Goal: Task Accomplishment & Management: Manage account settings

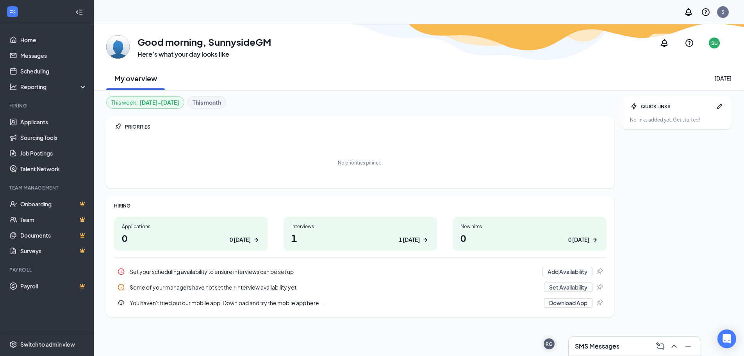
click at [352, 233] on h1 "1 1 today" at bounding box center [361, 237] width 138 height 13
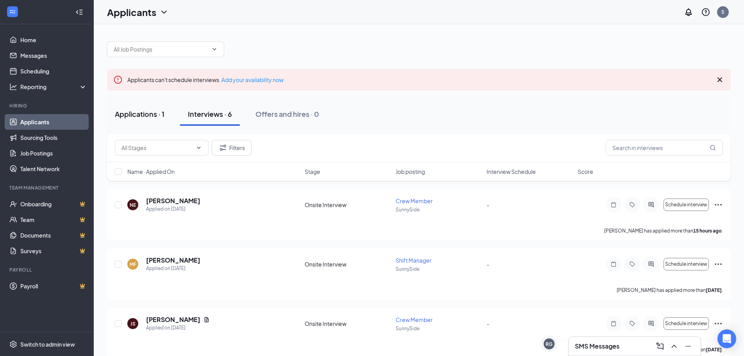
click at [138, 113] on div "Applications · 1" at bounding box center [140, 114] width 50 height 10
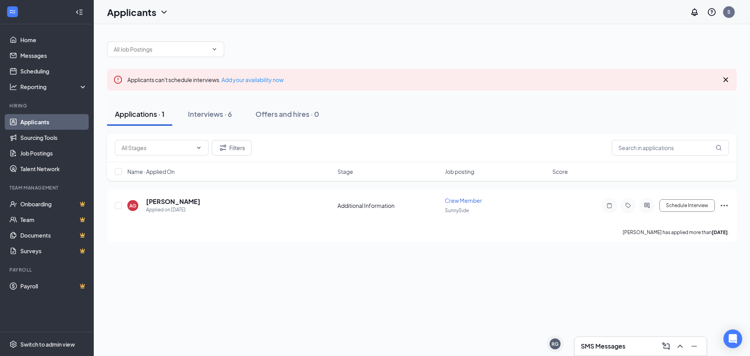
click at [200, 261] on div "Applicants can't schedule interviews. Add your availability now Applications · …" at bounding box center [422, 190] width 657 height 332
click at [200, 110] on div "Interviews · 6" at bounding box center [210, 114] width 44 height 10
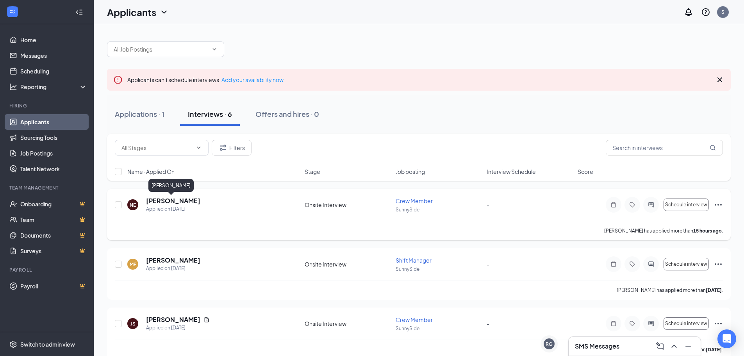
click at [166, 204] on h5 "[PERSON_NAME]" at bounding box center [173, 201] width 54 height 9
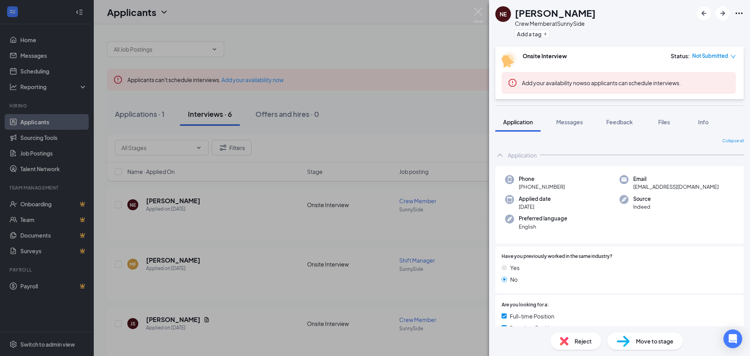
click at [169, 202] on div "NE [PERSON_NAME] Crew Member at [GEOGRAPHIC_DATA] Add a tag Onsite Interview St…" at bounding box center [375, 178] width 750 height 356
click at [165, 200] on div "NE [PERSON_NAME] Crew Member at [GEOGRAPHIC_DATA] Add a tag Onsite Interview St…" at bounding box center [375, 178] width 750 height 356
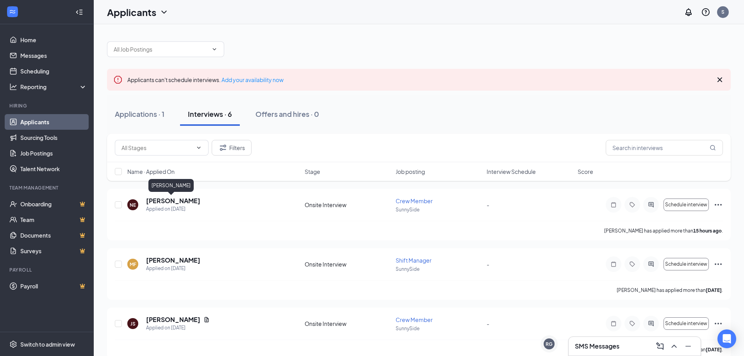
drag, startPoint x: 179, startPoint y: 203, endPoint x: 377, endPoint y: 165, distance: 201.7
click at [379, 165] on div "Name · Applied On Stage Job posting Interview Schedule Score" at bounding box center [419, 171] width 624 height 19
click at [168, 197] on h5 "[PERSON_NAME]" at bounding box center [173, 201] width 54 height 9
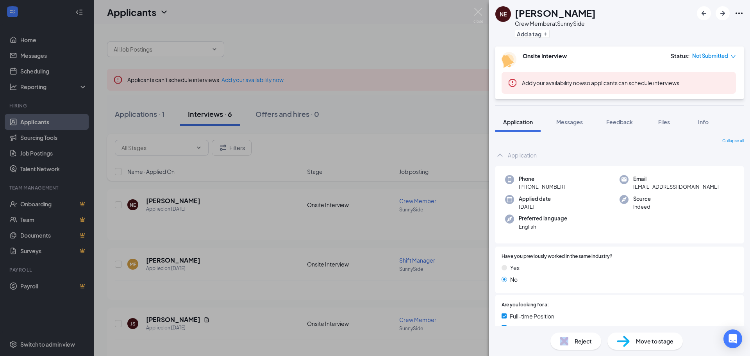
click at [572, 341] on div "Reject" at bounding box center [576, 341] width 51 height 17
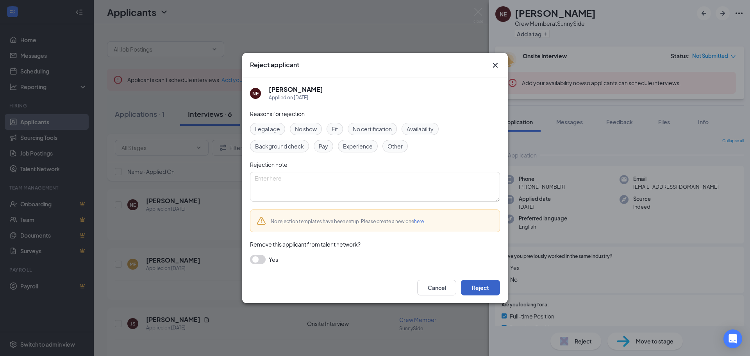
click at [480, 283] on button "Reject" at bounding box center [480, 288] width 39 height 16
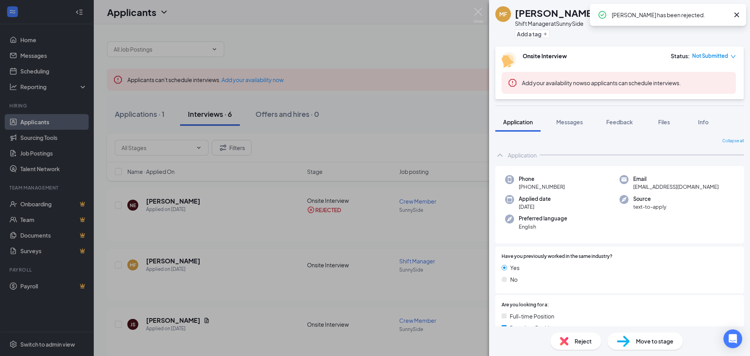
click at [177, 260] on div "MF [PERSON_NAME] Shift Manager at [GEOGRAPHIC_DATA] Add a tag Onsite Interview …" at bounding box center [375, 178] width 750 height 356
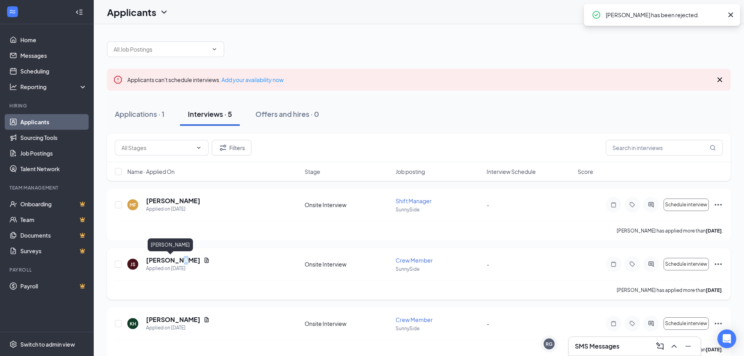
click at [179, 261] on h5 "[PERSON_NAME]" at bounding box center [173, 260] width 54 height 9
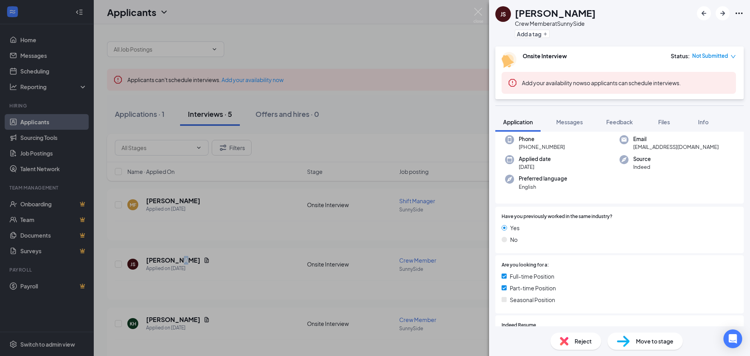
scroll to position [156, 0]
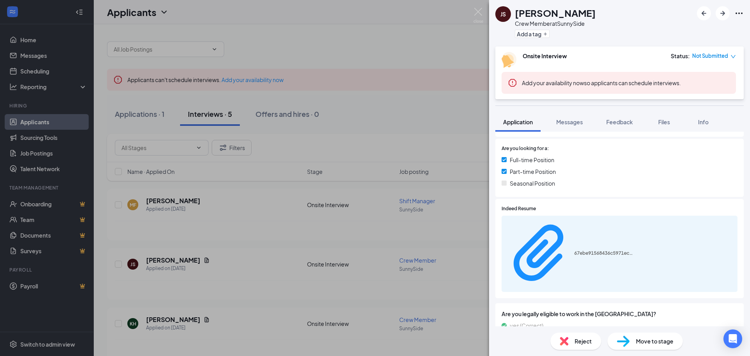
click at [306, 223] on div "JS [PERSON_NAME] Crew Member at [GEOGRAPHIC_DATA] Add a tag Onsite Interview St…" at bounding box center [375, 178] width 750 height 356
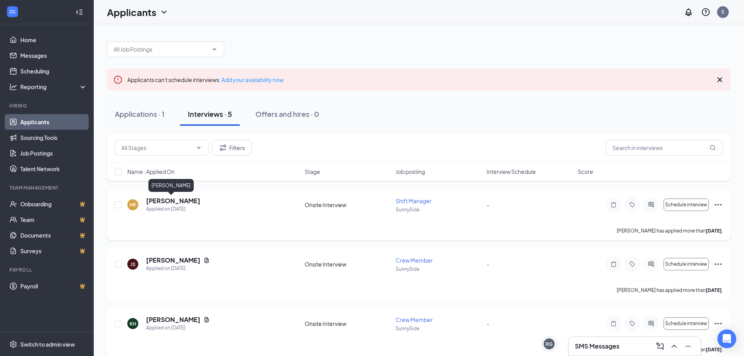
click at [155, 199] on h5 "[PERSON_NAME]" at bounding box center [173, 201] width 54 height 9
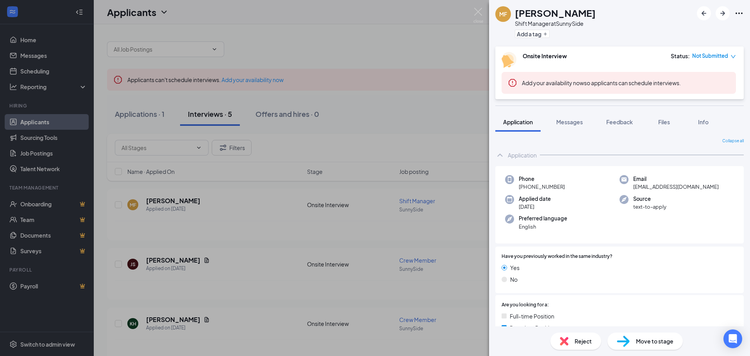
click at [183, 199] on div "MF [PERSON_NAME] Shift Manager at [GEOGRAPHIC_DATA] Add a tag Onsite Interview …" at bounding box center [375, 178] width 750 height 356
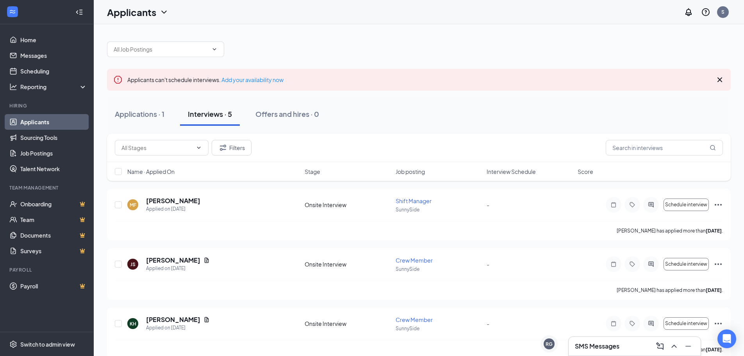
click at [573, 307] on div "MF [PERSON_NAME] Applied on [DATE] Onsite Interview Shift Manager SunnySide - S…" at bounding box center [419, 333] width 624 height 289
drag, startPoint x: 571, startPoint y: 307, endPoint x: 552, endPoint y: 282, distance: 31.8
click at [552, 281] on div "[PERSON_NAME] has applied more than [DATE] ." at bounding box center [419, 290] width 608 height 20
click at [552, 282] on div "[PERSON_NAME] has applied more than [DATE] ." at bounding box center [419, 290] width 608 height 20
click at [175, 198] on h5 "[PERSON_NAME]" at bounding box center [173, 201] width 54 height 9
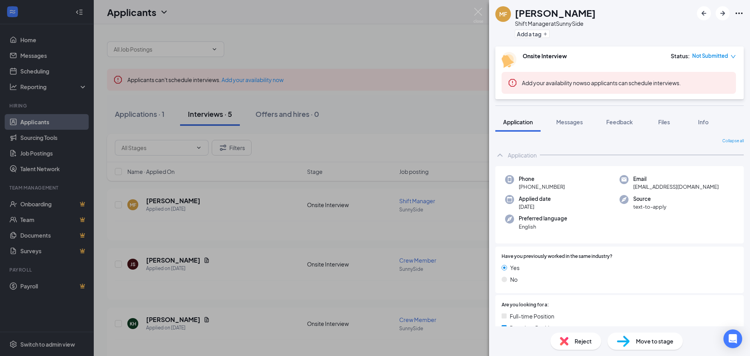
click at [342, 223] on div "MF [PERSON_NAME] Shift Manager at [GEOGRAPHIC_DATA] Add a tag Onsite Interview …" at bounding box center [375, 178] width 750 height 356
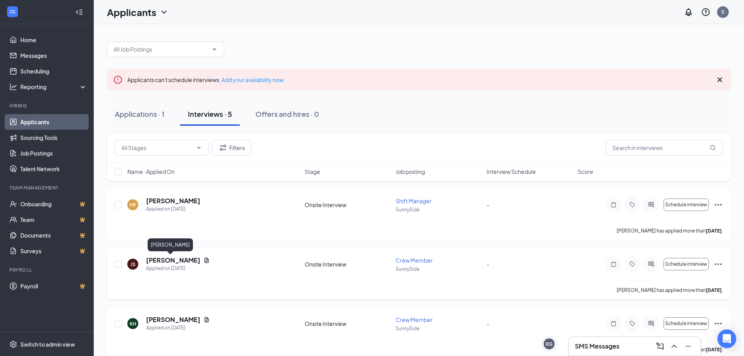
click at [167, 262] on h5 "[PERSON_NAME]" at bounding box center [173, 260] width 54 height 9
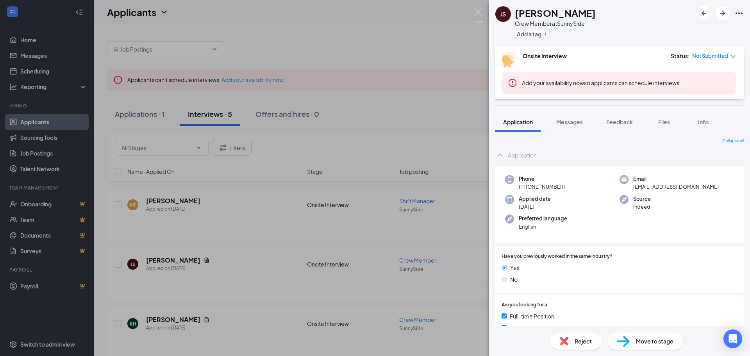
click at [565, 344] on img at bounding box center [564, 341] width 9 height 9
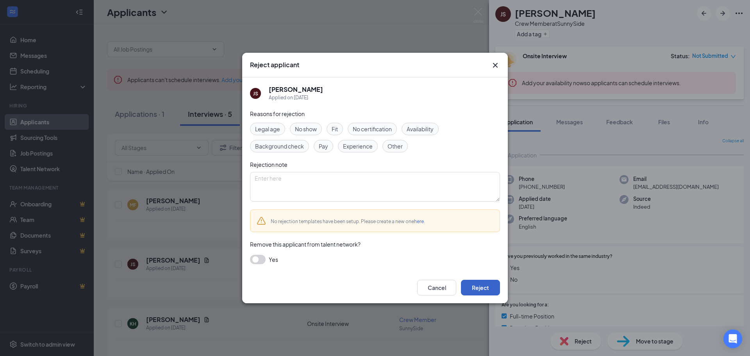
click at [474, 288] on button "Reject" at bounding box center [480, 288] width 39 height 16
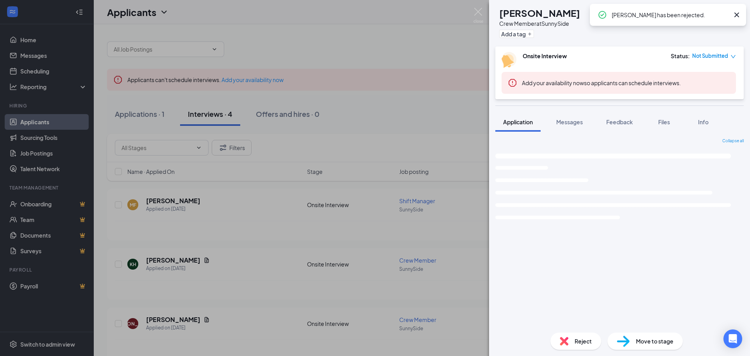
click at [182, 259] on div "KH [PERSON_NAME] Crew Member at [GEOGRAPHIC_DATA] Add a tag Onsite Interview St…" at bounding box center [375, 178] width 750 height 356
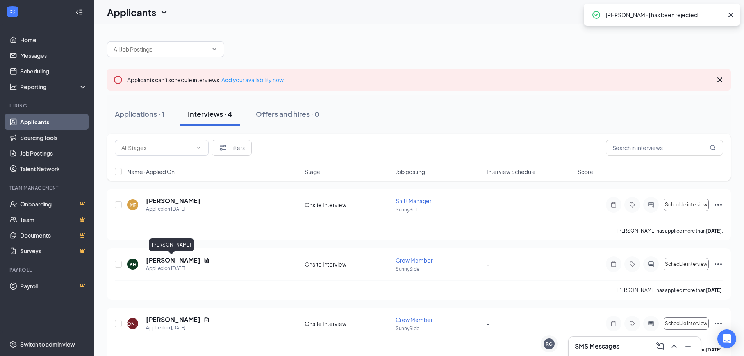
click at [182, 259] on h5 "[PERSON_NAME]" at bounding box center [173, 260] width 54 height 9
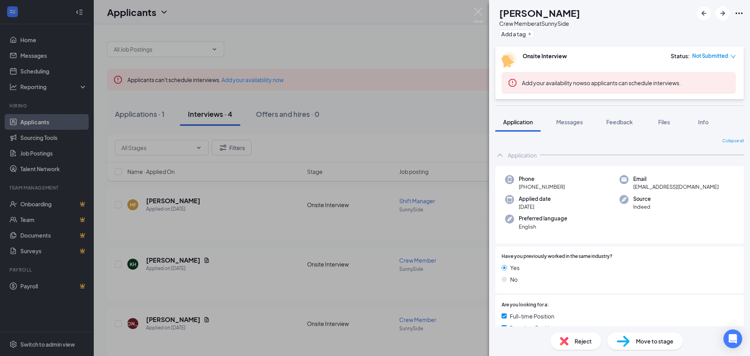
click at [574, 338] on div "Reject" at bounding box center [576, 341] width 51 height 17
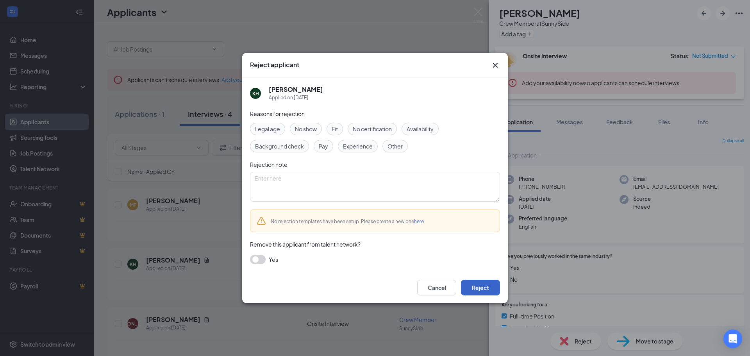
click at [476, 289] on button "Reject" at bounding box center [480, 288] width 39 height 16
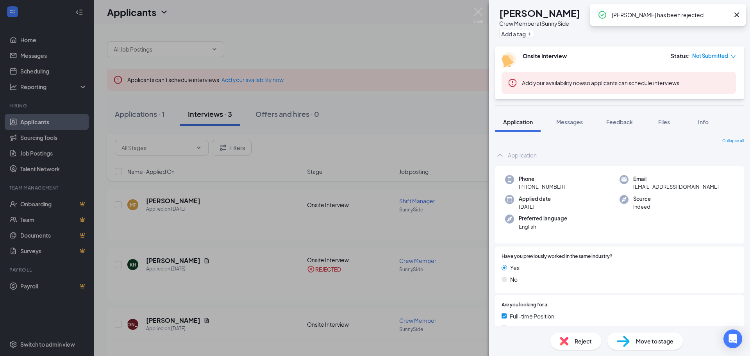
click at [177, 321] on div "[PERSON_NAME] Crew Member at [GEOGRAPHIC_DATA] Add a tag Onsite Interview Statu…" at bounding box center [375, 178] width 750 height 356
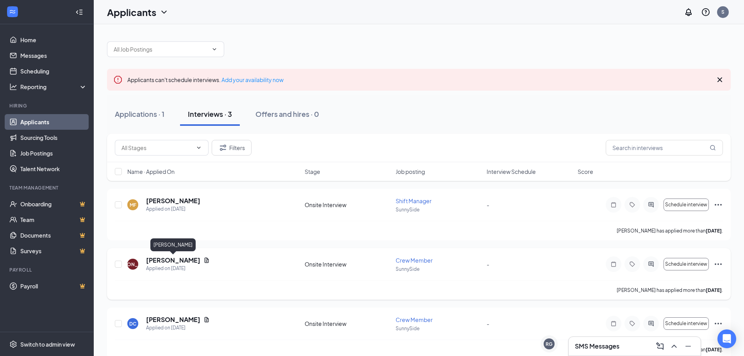
click at [183, 259] on h5 "[PERSON_NAME]" at bounding box center [173, 260] width 54 height 9
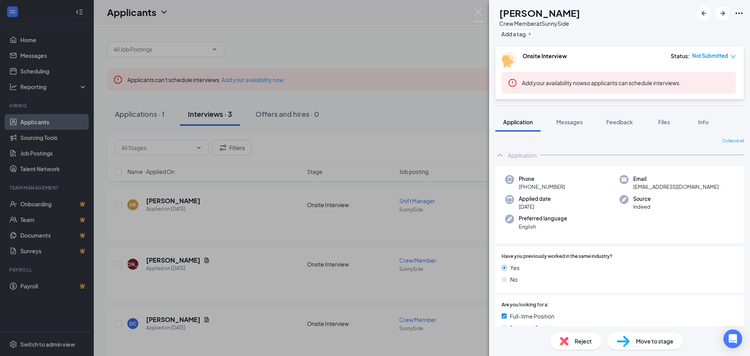
click at [567, 338] on img at bounding box center [564, 341] width 9 height 9
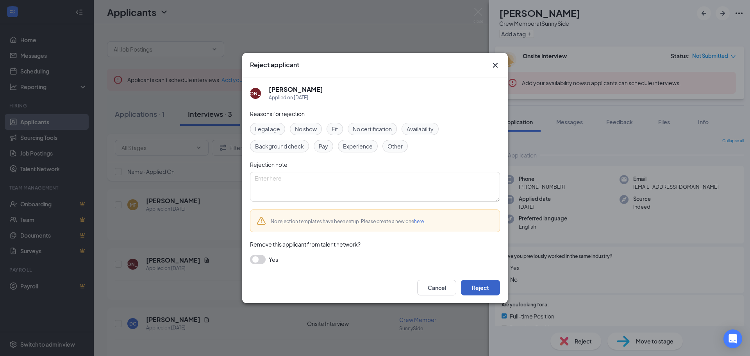
click at [485, 280] on button "Reject" at bounding box center [480, 288] width 39 height 16
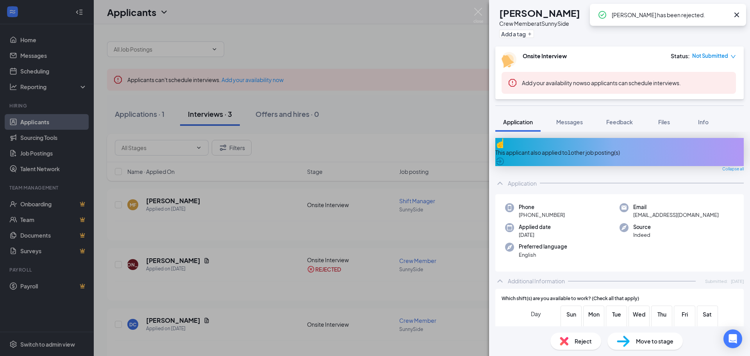
click at [263, 270] on div "DC [PERSON_NAME] Crew Member at [GEOGRAPHIC_DATA] Add a tag Onsite Interview St…" at bounding box center [375, 178] width 750 height 356
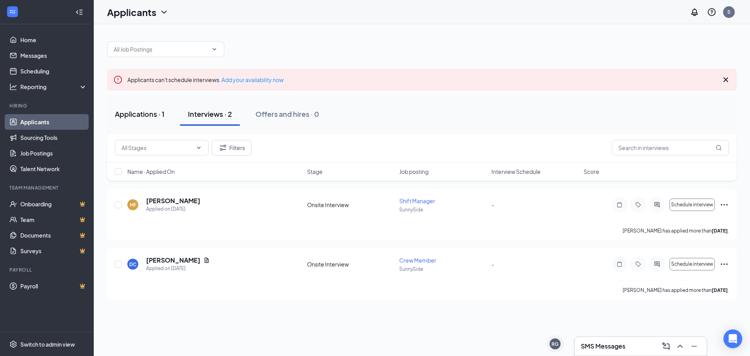
click at [140, 114] on div "Applications · 1" at bounding box center [140, 114] width 50 height 10
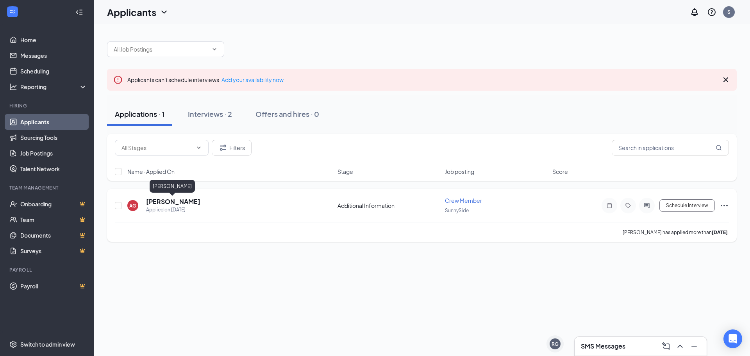
click at [181, 202] on h5 "[PERSON_NAME]" at bounding box center [173, 201] width 54 height 9
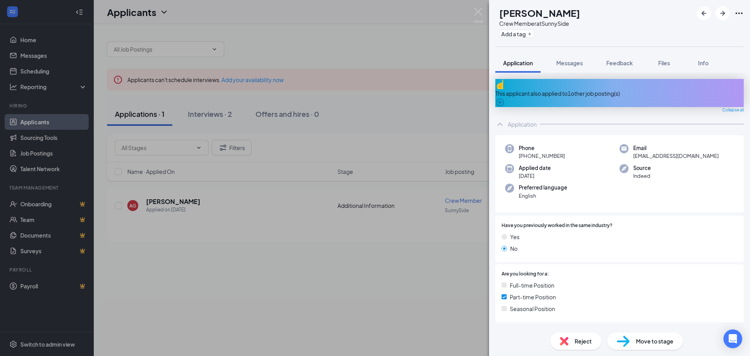
click at [544, 89] on div "This applicant also applied to 1 other job posting(s)" at bounding box center [620, 93] width 249 height 9
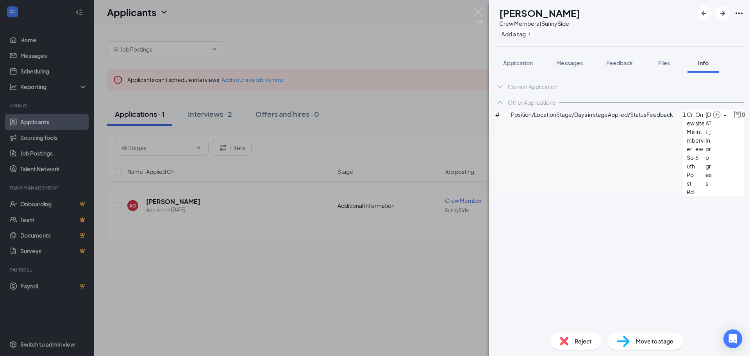
click at [169, 199] on div "AG [PERSON_NAME] Crew Member at [GEOGRAPHIC_DATA] Add a tag Application Message…" at bounding box center [375, 178] width 750 height 356
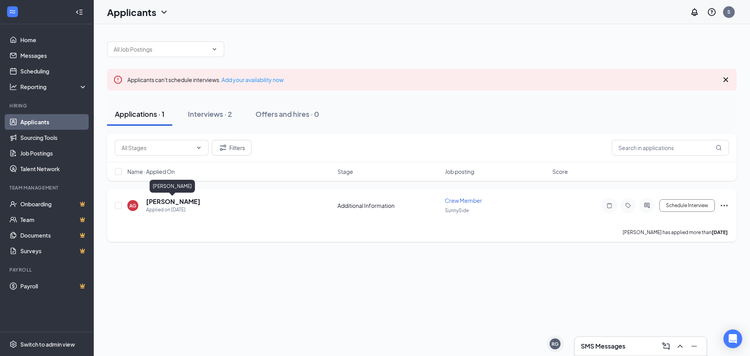
click at [175, 200] on h5 "[PERSON_NAME]" at bounding box center [173, 201] width 54 height 9
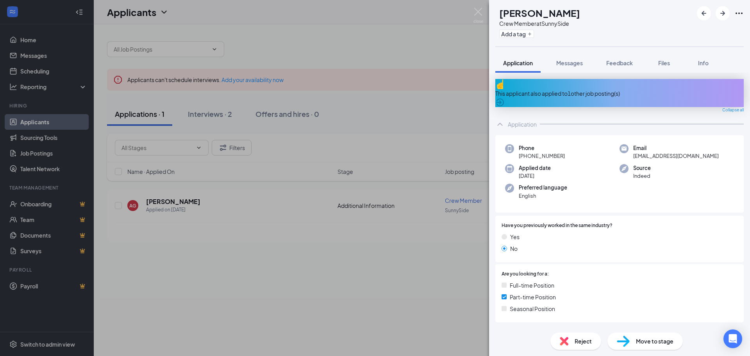
click at [303, 208] on div "AG [PERSON_NAME] Crew Member at [GEOGRAPHIC_DATA] Add a tag Application Message…" at bounding box center [375, 178] width 750 height 356
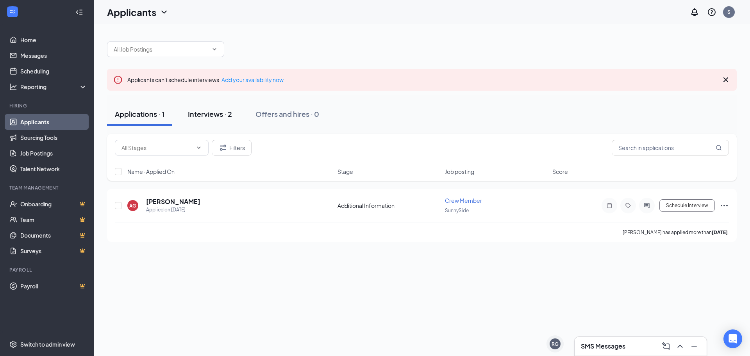
click at [209, 113] on div "Interviews · 2" at bounding box center [210, 114] width 44 height 10
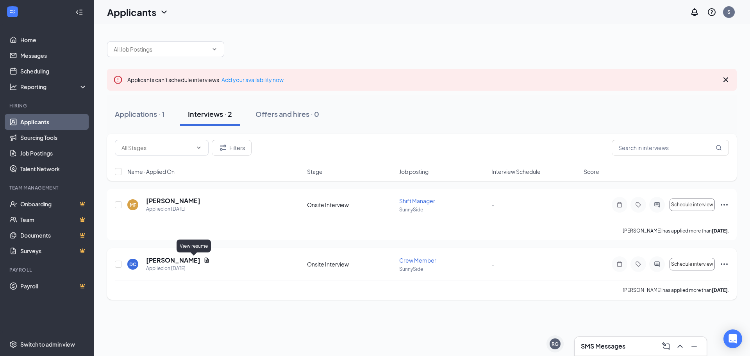
click at [205, 261] on icon "Document" at bounding box center [207, 260] width 4 height 5
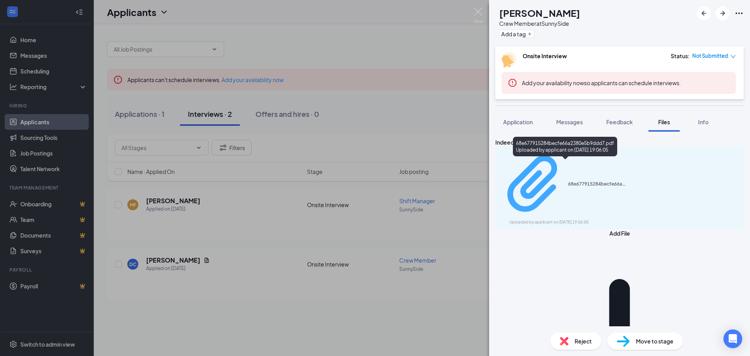
click at [550, 219] on div "Uploaded by applicant on [DATE] 19:06:05" at bounding box center [568, 222] width 117 height 6
